Goal: Task Accomplishment & Management: Use online tool/utility

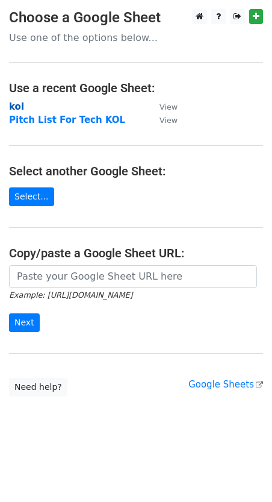
click at [11, 104] on strong "kol" at bounding box center [16, 106] width 15 height 11
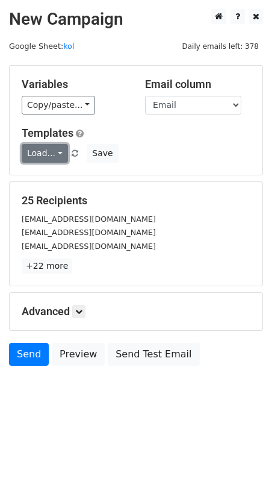
click at [41, 150] on link "Load..." at bounding box center [45, 153] width 46 height 19
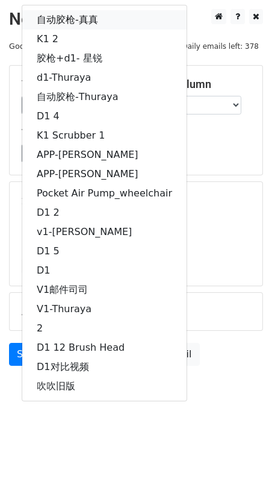
click at [95, 18] on link "自动胶枪-真真" at bounding box center [104, 19] width 165 height 19
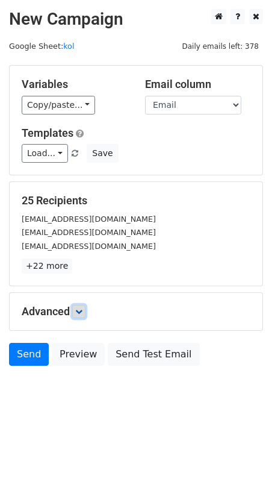
click at [83, 308] on icon at bounding box center [78, 311] width 7 height 7
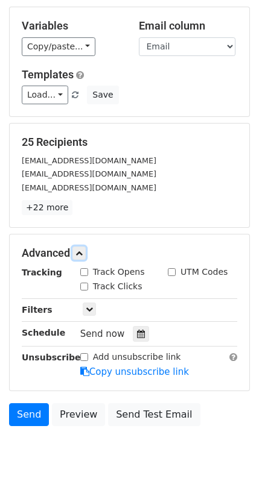
scroll to position [85, 0]
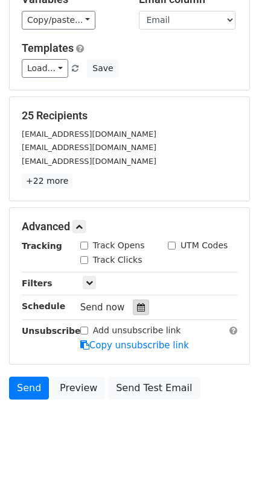
click at [142, 309] on icon at bounding box center [141, 307] width 8 height 8
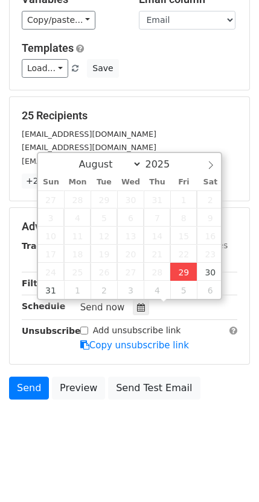
type input "[DATE] 18:28"
type input "06"
type input "28"
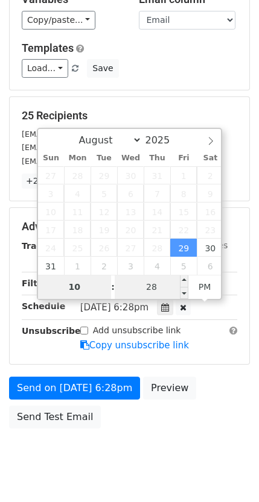
type input "10"
type input "[DATE] 22:28"
click at [156, 286] on input "28" at bounding box center [152, 287] width 74 height 24
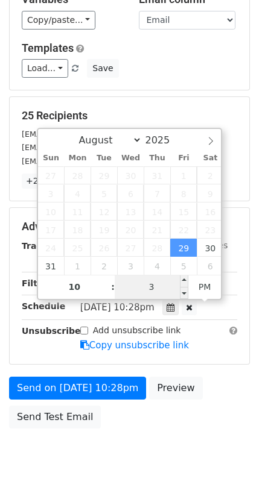
type input "30"
type input "[DATE] 22:30"
click at [219, 344] on div "Add unsubscribe link Copy unsubscribe link" at bounding box center [158, 338] width 175 height 28
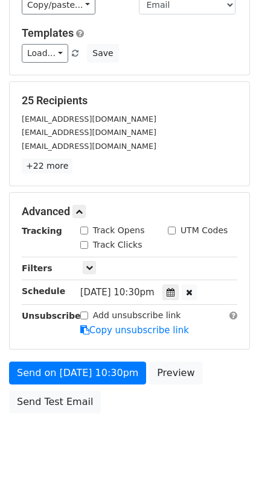
scroll to position [114, 0]
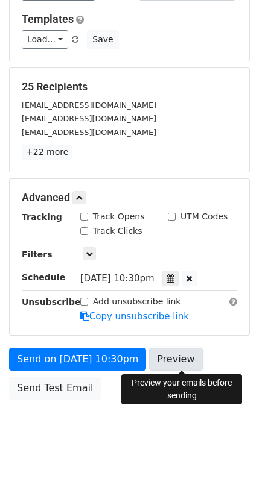
click at [181, 363] on link "Preview" at bounding box center [175, 359] width 53 height 23
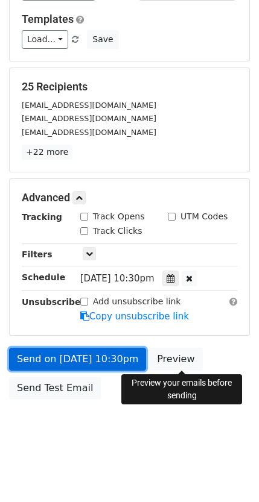
click at [83, 354] on link "Send on [DATE] 10:30pm" at bounding box center [77, 359] width 137 height 23
